Goal: Task Accomplishment & Management: Manage account settings

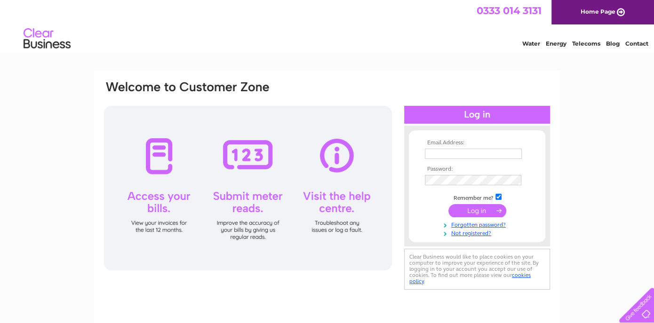
type input "galashiels.180@eel.co.uk"
click at [479, 208] on input "submit" at bounding box center [477, 210] width 58 height 13
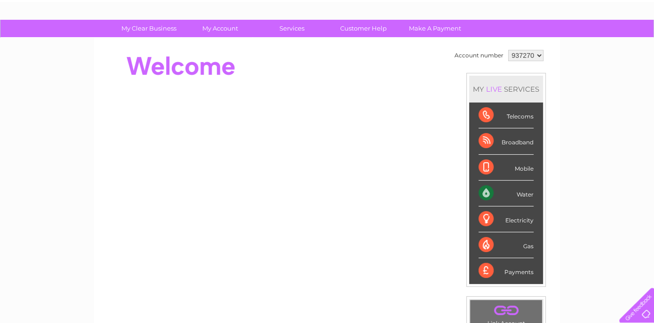
scroll to position [47, 0]
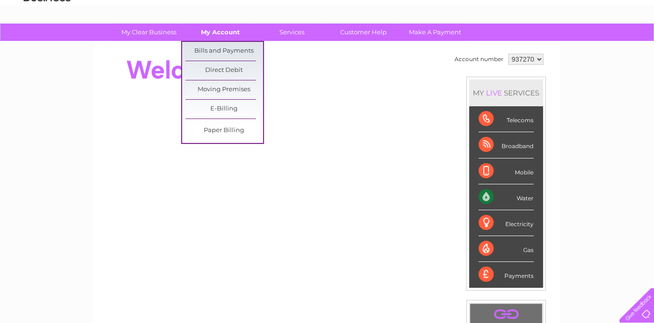
click at [214, 36] on link "My Account" at bounding box center [221, 32] width 78 height 17
click at [216, 47] on link "Bills and Payments" at bounding box center [224, 51] width 78 height 19
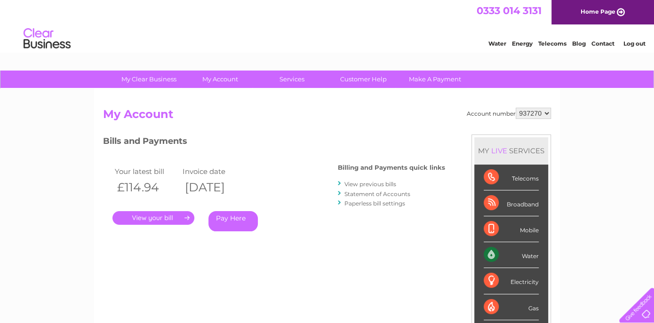
click at [151, 220] on link "." at bounding box center [153, 218] width 82 height 14
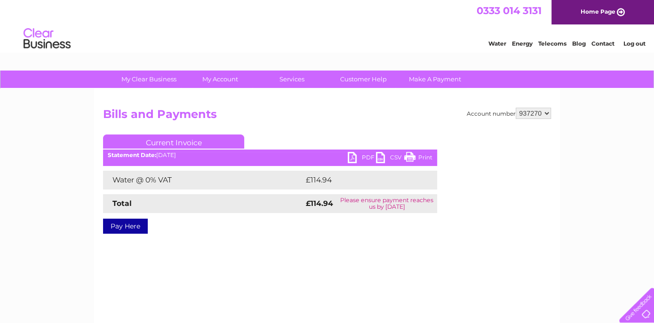
click at [363, 159] on link "PDF" at bounding box center [362, 159] width 28 height 14
